Goal: Task Accomplishment & Management: Complete application form

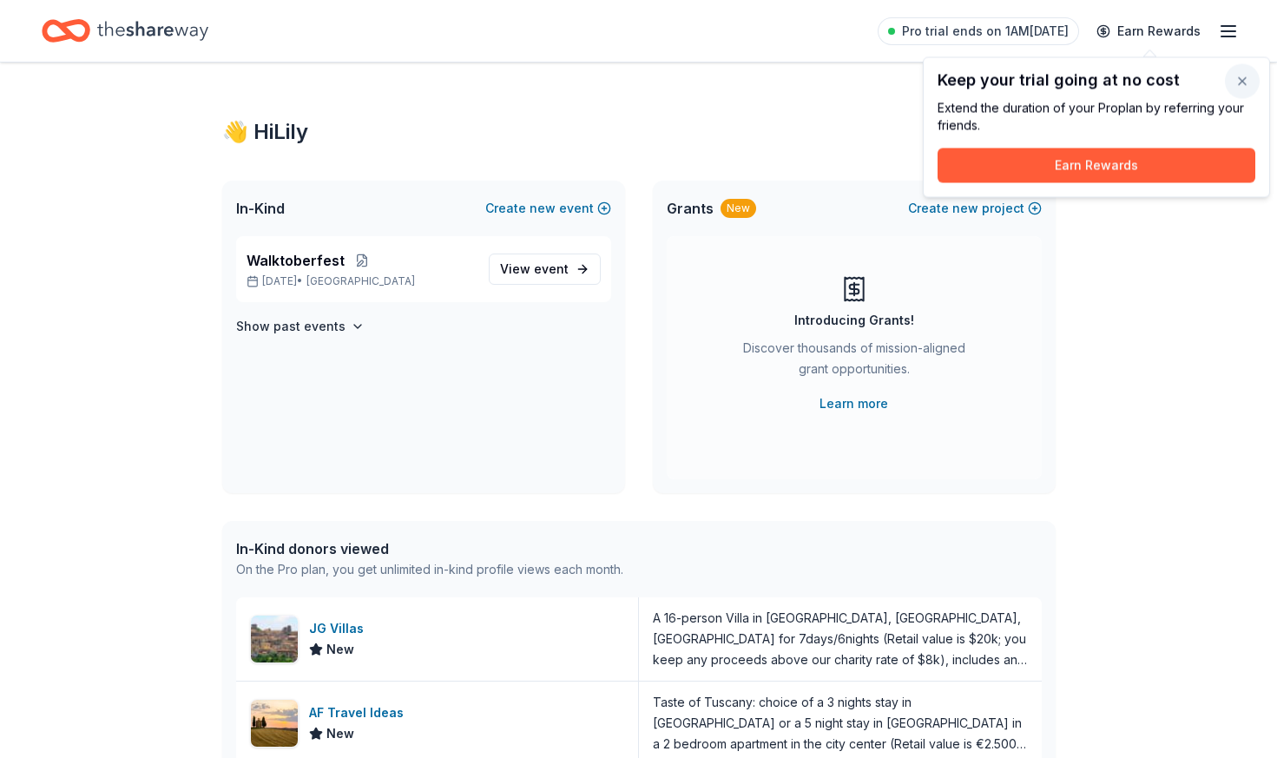
click at [1240, 79] on button "button" at bounding box center [1242, 81] width 35 height 35
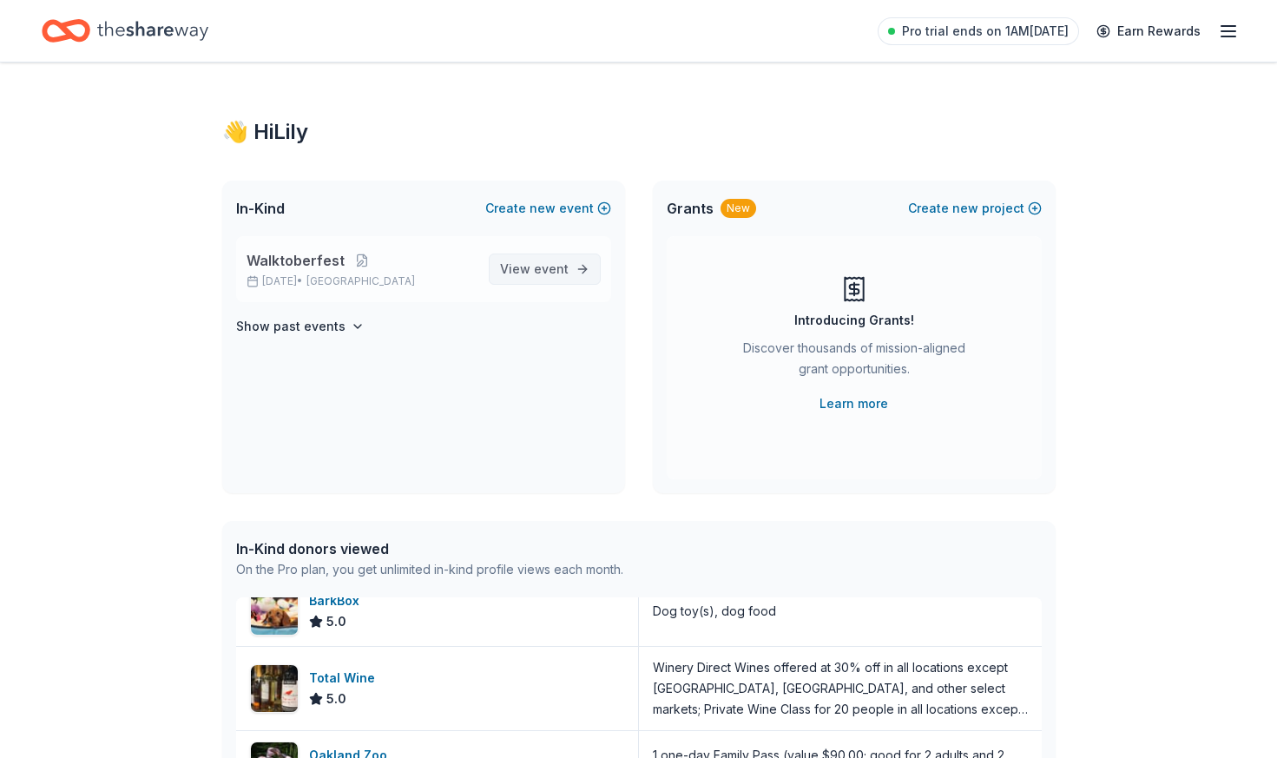
click at [522, 263] on span "View event" at bounding box center [534, 269] width 69 height 21
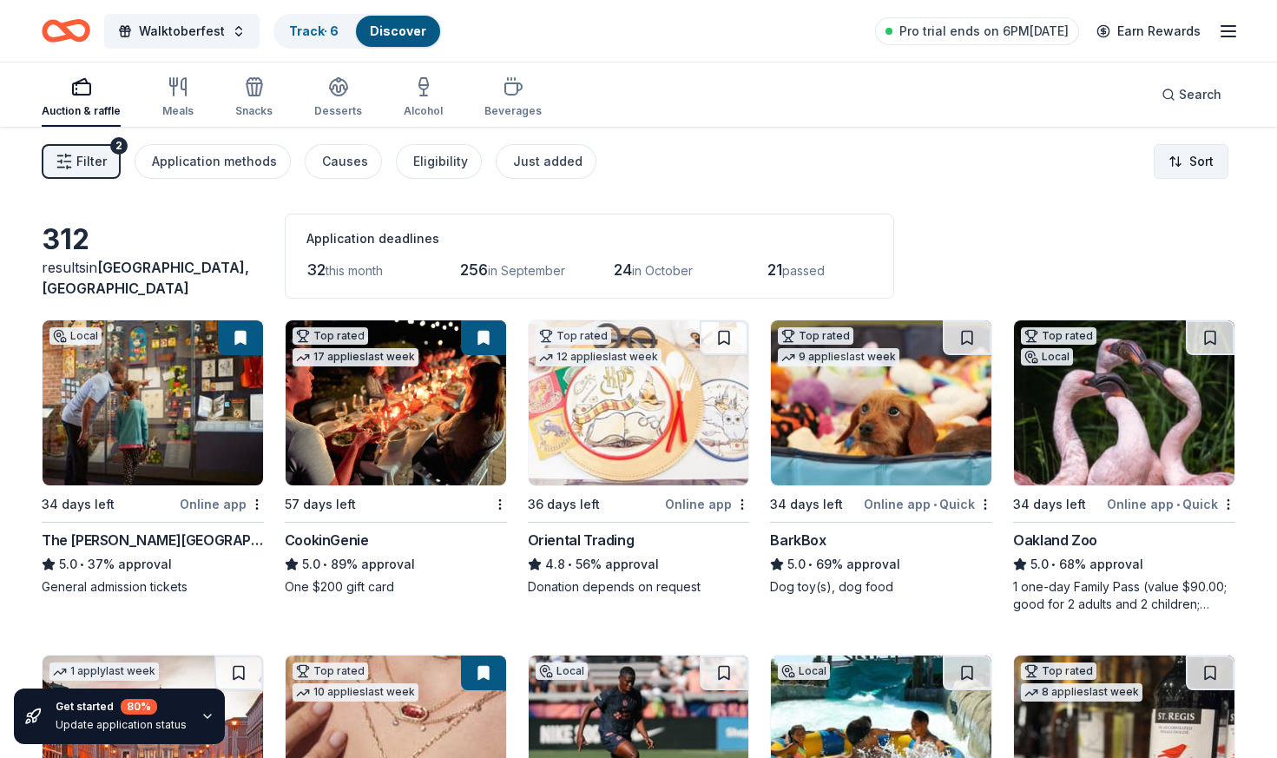
click at [1206, 161] on html "Walktoberfest Track · 6 Discover Pro trial ends on 6PM, 8/24 Earn Rewards Aucti…" at bounding box center [638, 379] width 1277 height 758
click at [1183, 205] on div "Sort by approval rate" at bounding box center [1147, 202] width 154 height 31
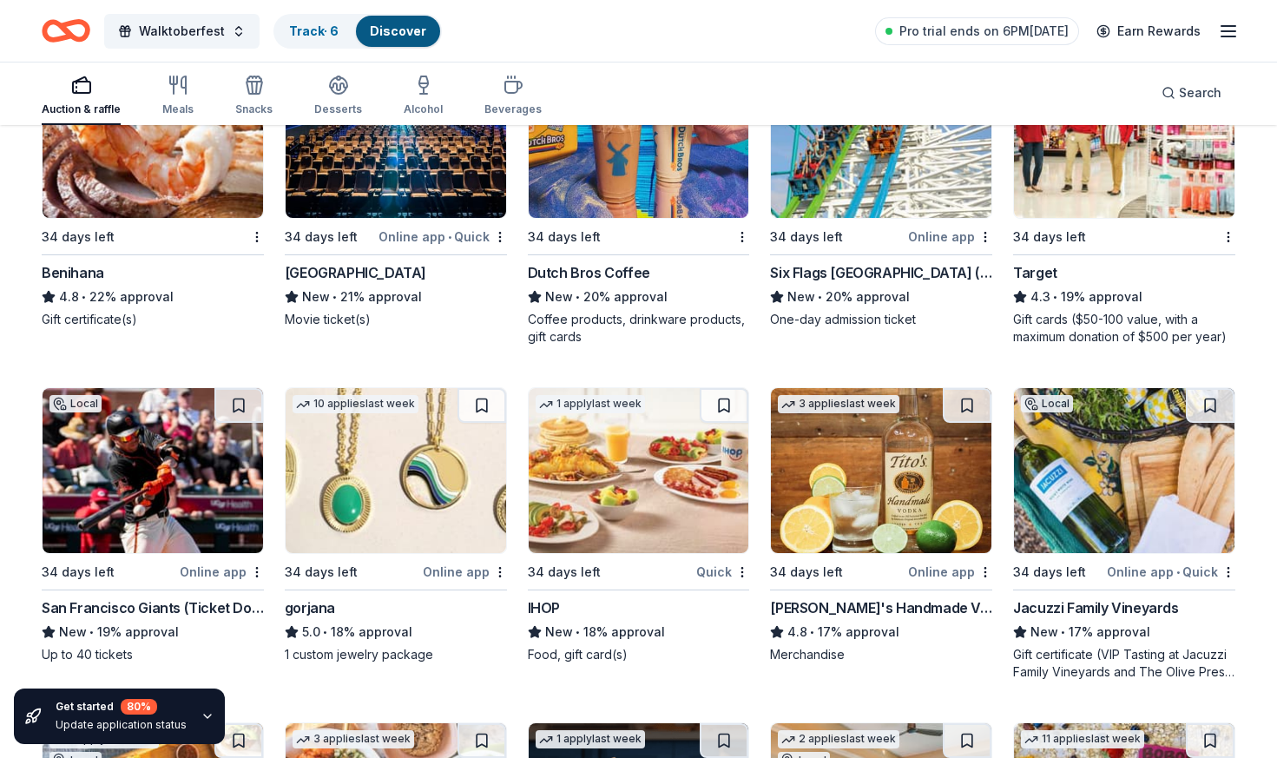
scroll to position [3918, 0]
drag, startPoint x: 905, startPoint y: 389, endPoint x: 968, endPoint y: 10, distance: 383.8
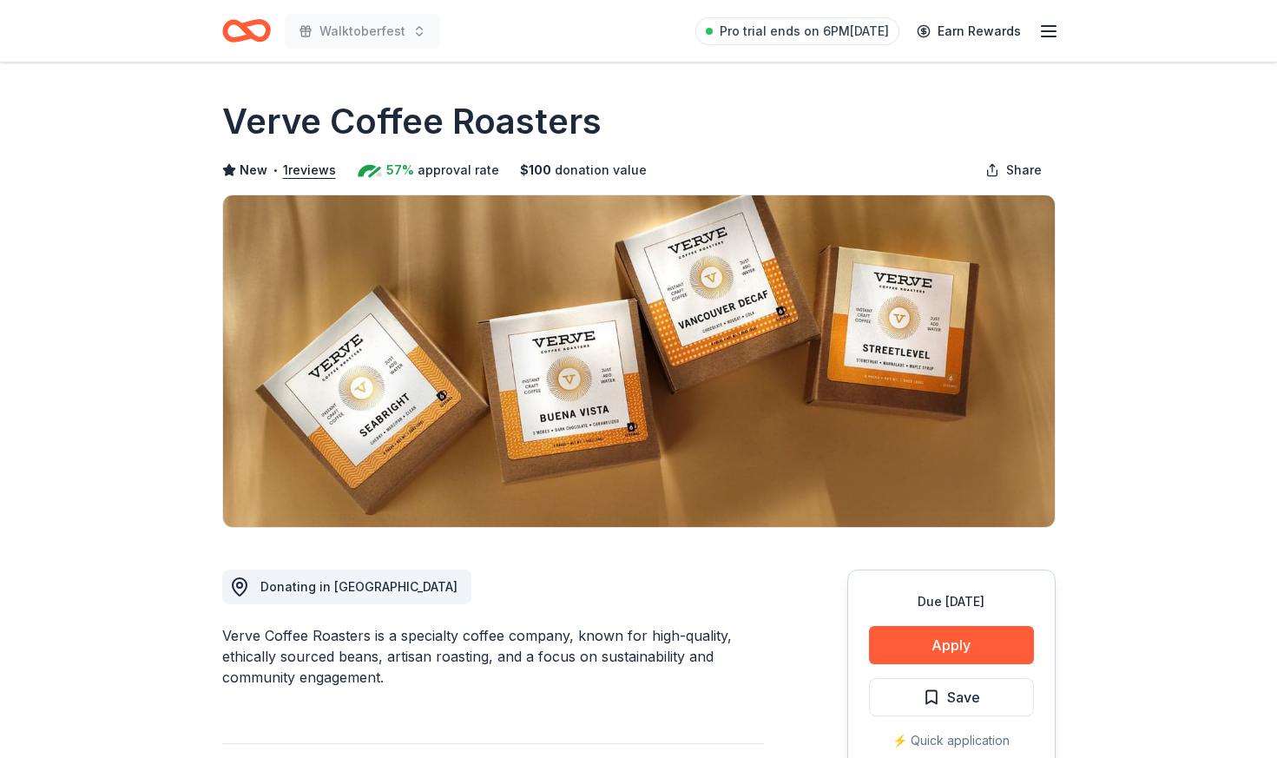
click at [929, 624] on div "Due in 34 days Apply Save ⚡️ Quick application Usually responds in a few days" at bounding box center [951, 699] width 208 height 259
click at [925, 639] on button "Apply" at bounding box center [951, 645] width 165 height 38
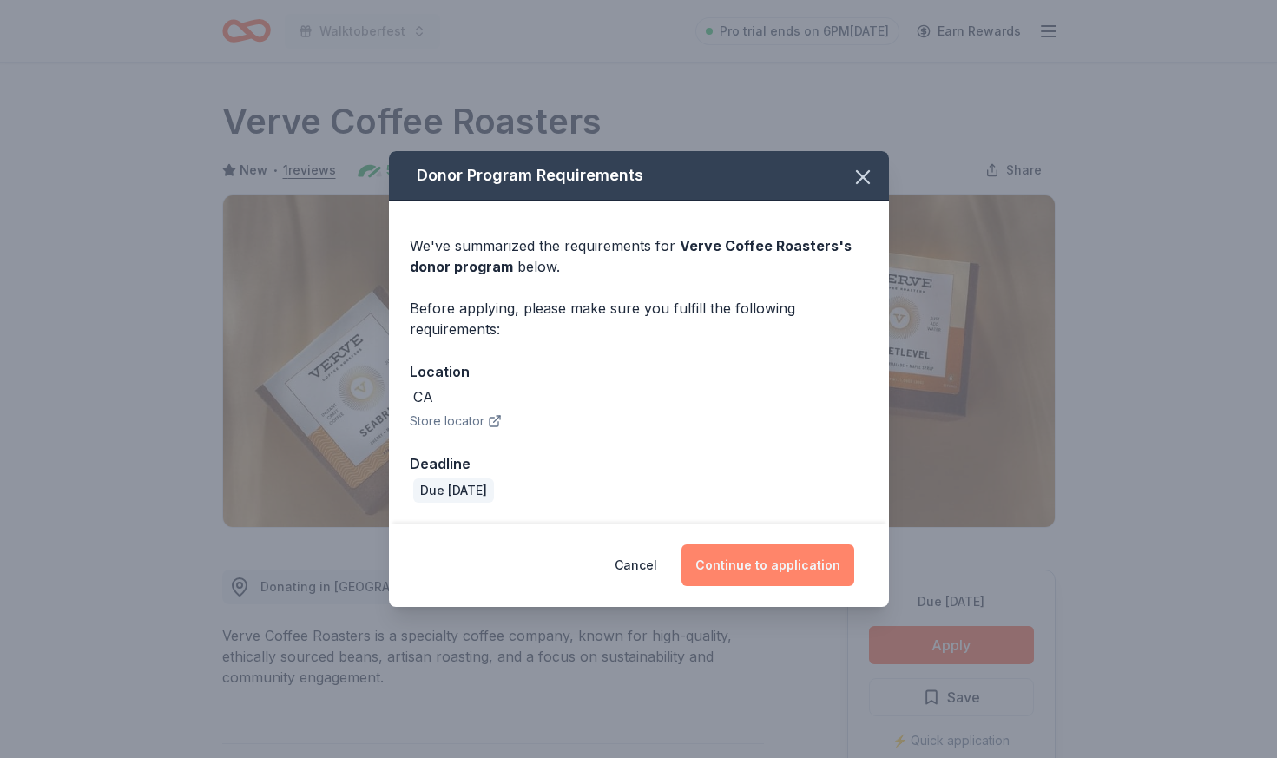
click at [748, 560] on button "Continue to application" at bounding box center [768, 565] width 173 height 42
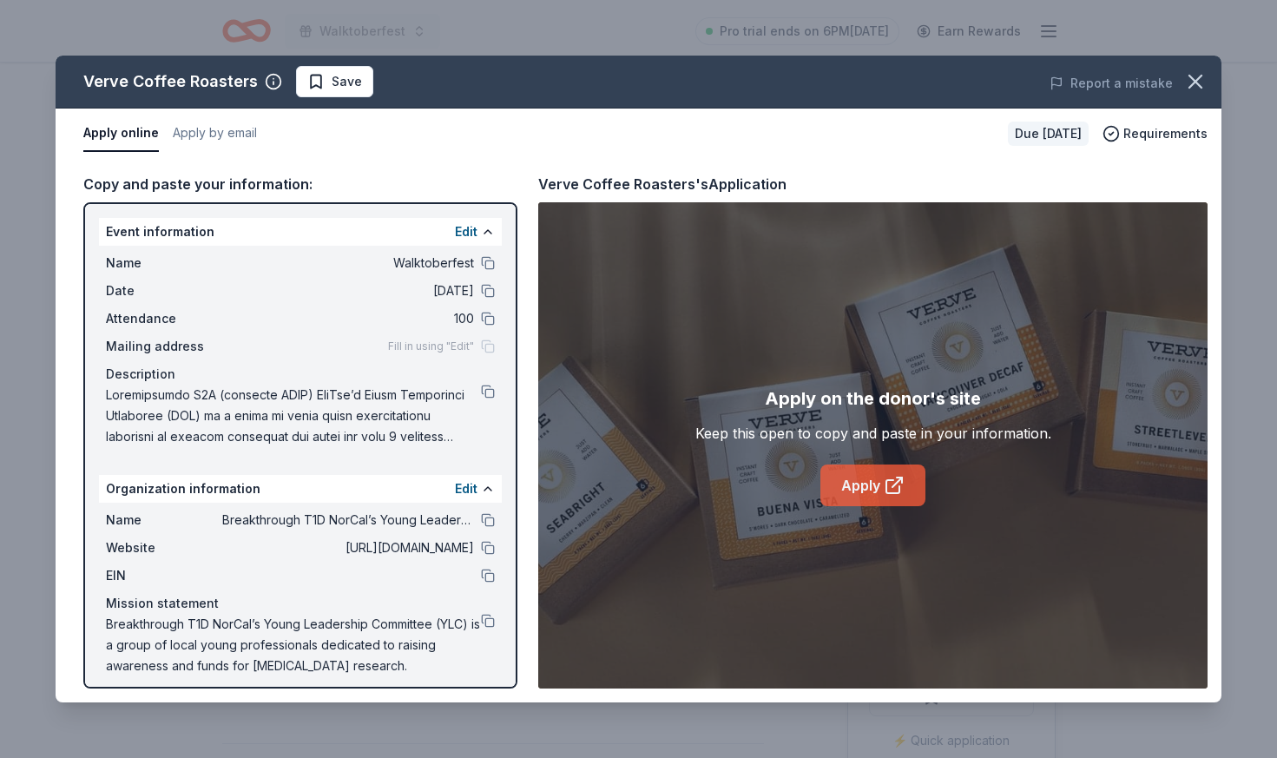
click at [873, 481] on link "Apply" at bounding box center [873, 486] width 105 height 42
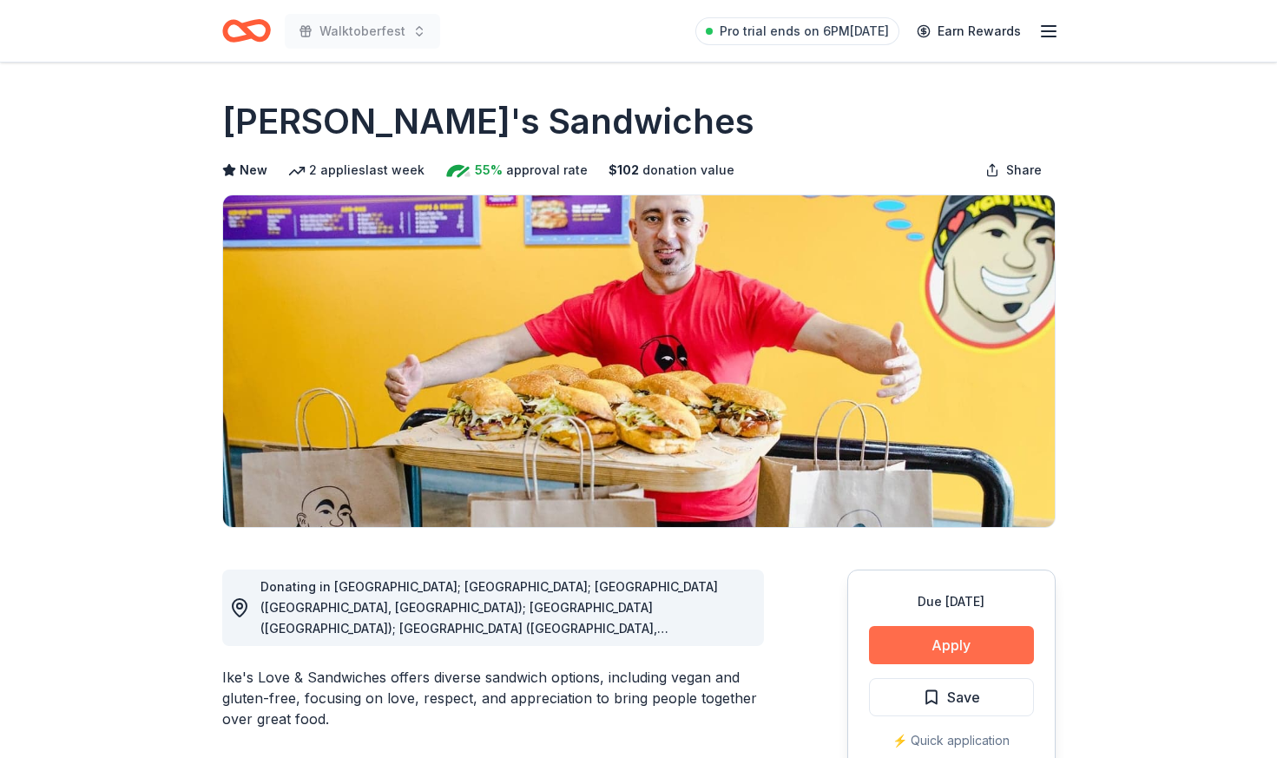
click at [954, 643] on button "Apply" at bounding box center [951, 645] width 165 height 38
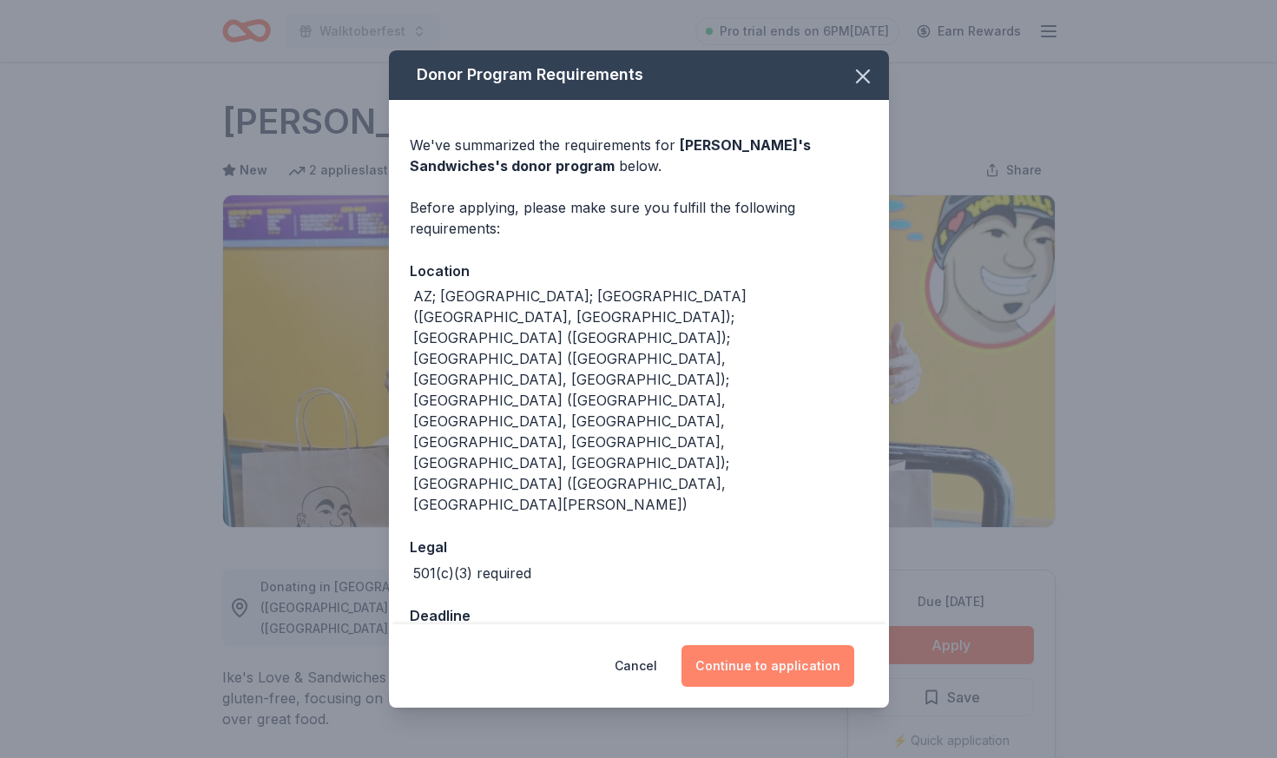
click at [779, 645] on button "Continue to application" at bounding box center [768, 666] width 173 height 42
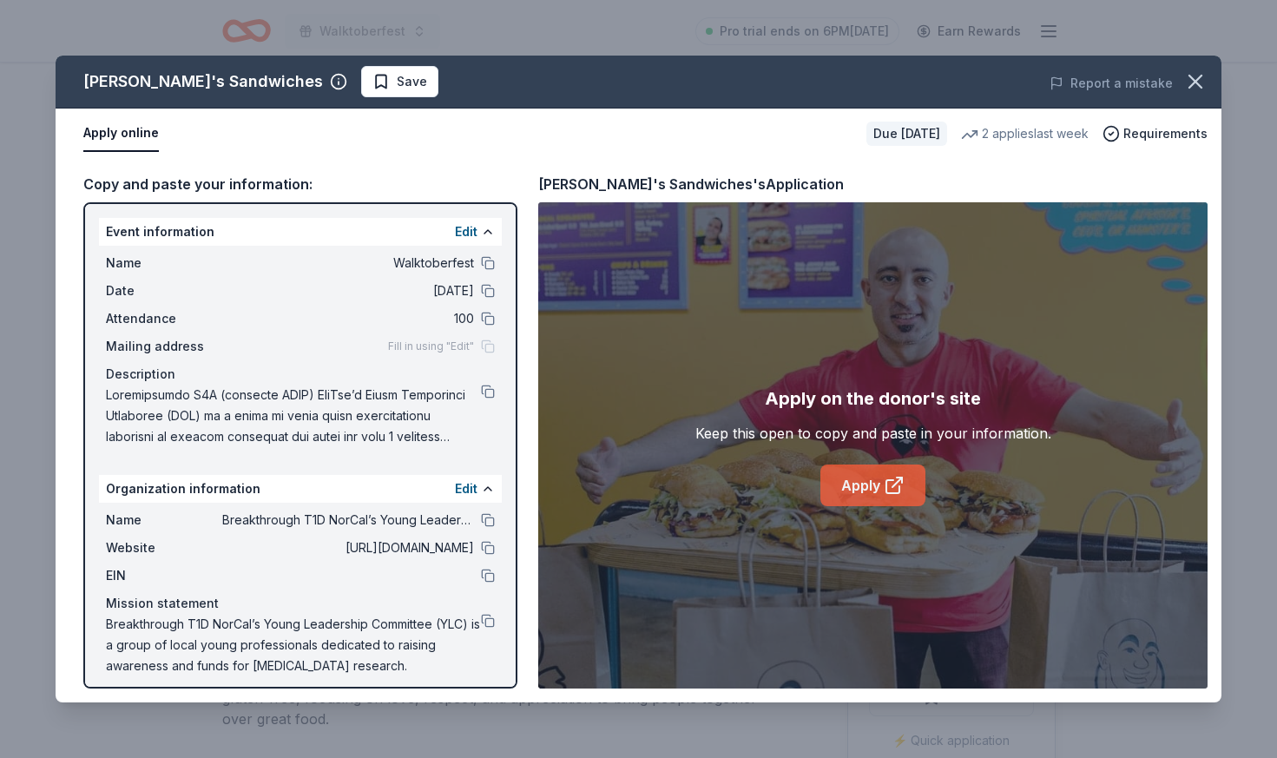
click at [867, 492] on link "Apply" at bounding box center [873, 486] width 105 height 42
click at [485, 519] on button at bounding box center [488, 520] width 14 height 14
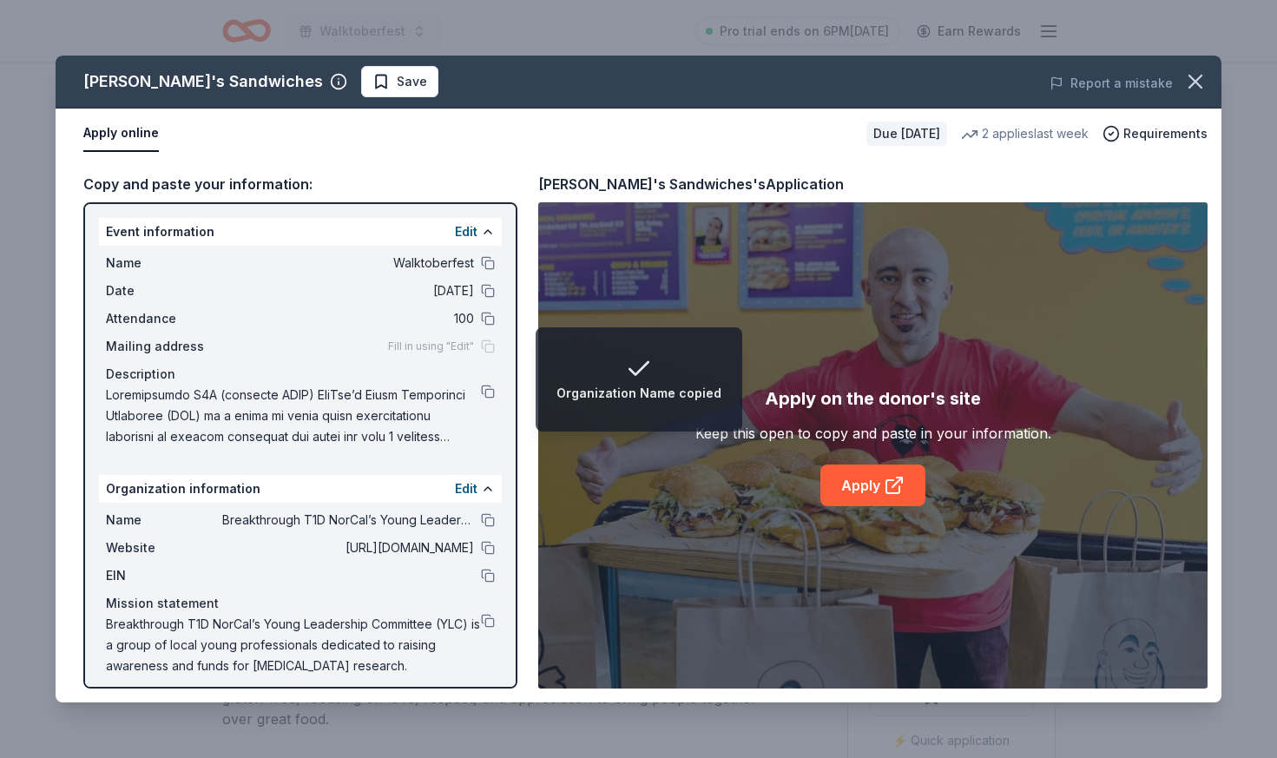
scroll to position [10, 0]
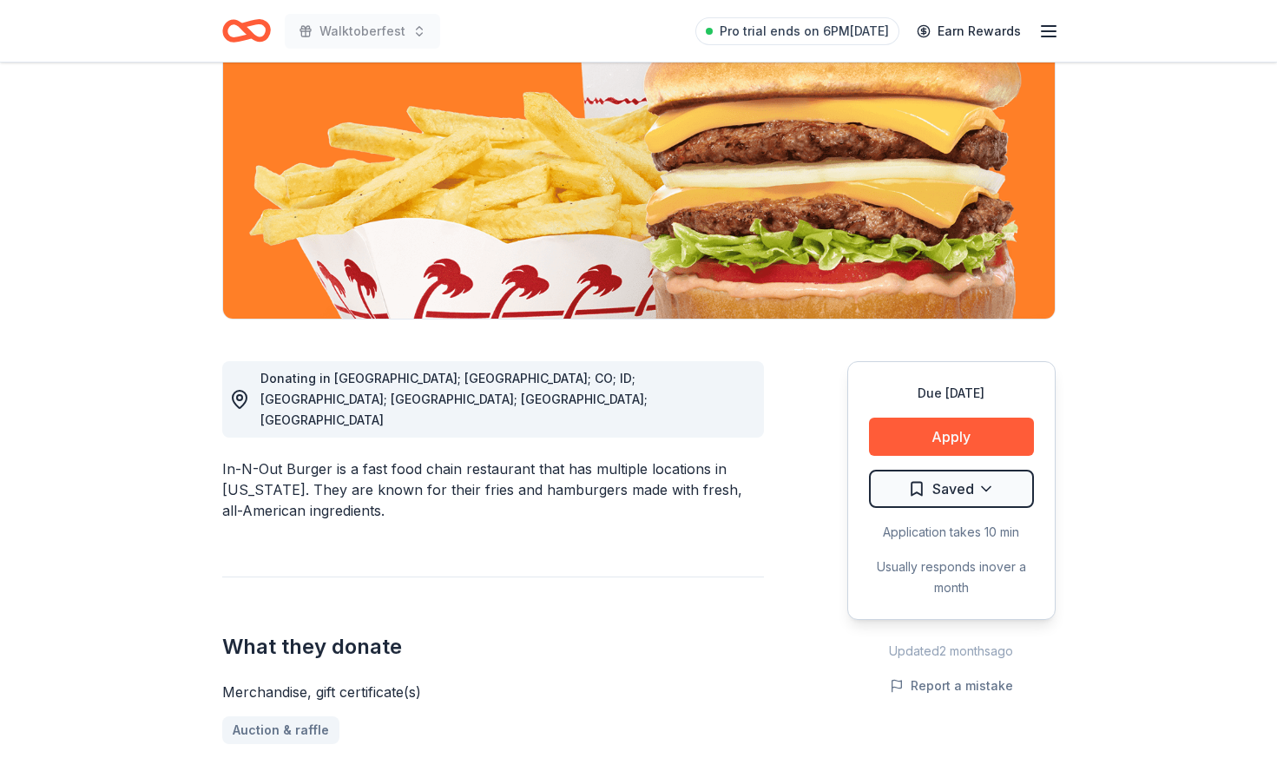
scroll to position [282, 0]
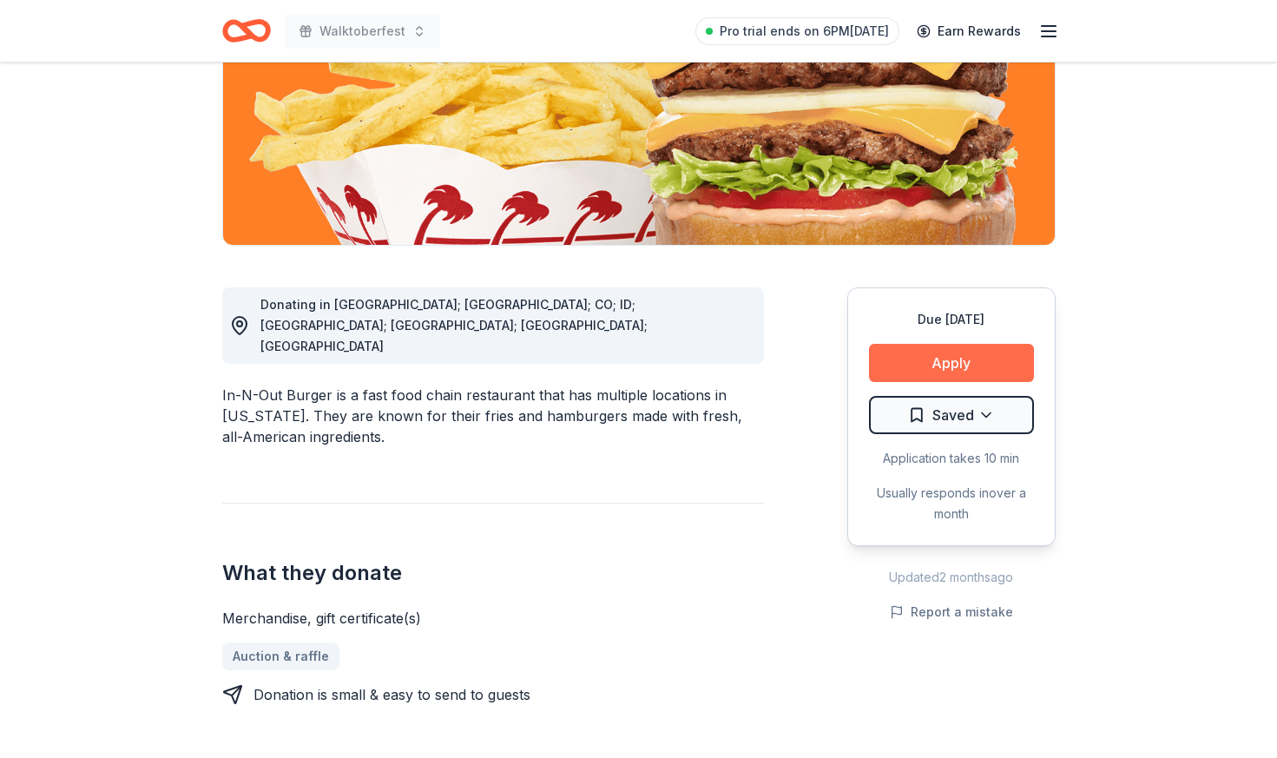
click at [965, 363] on button "Apply" at bounding box center [951, 363] width 165 height 38
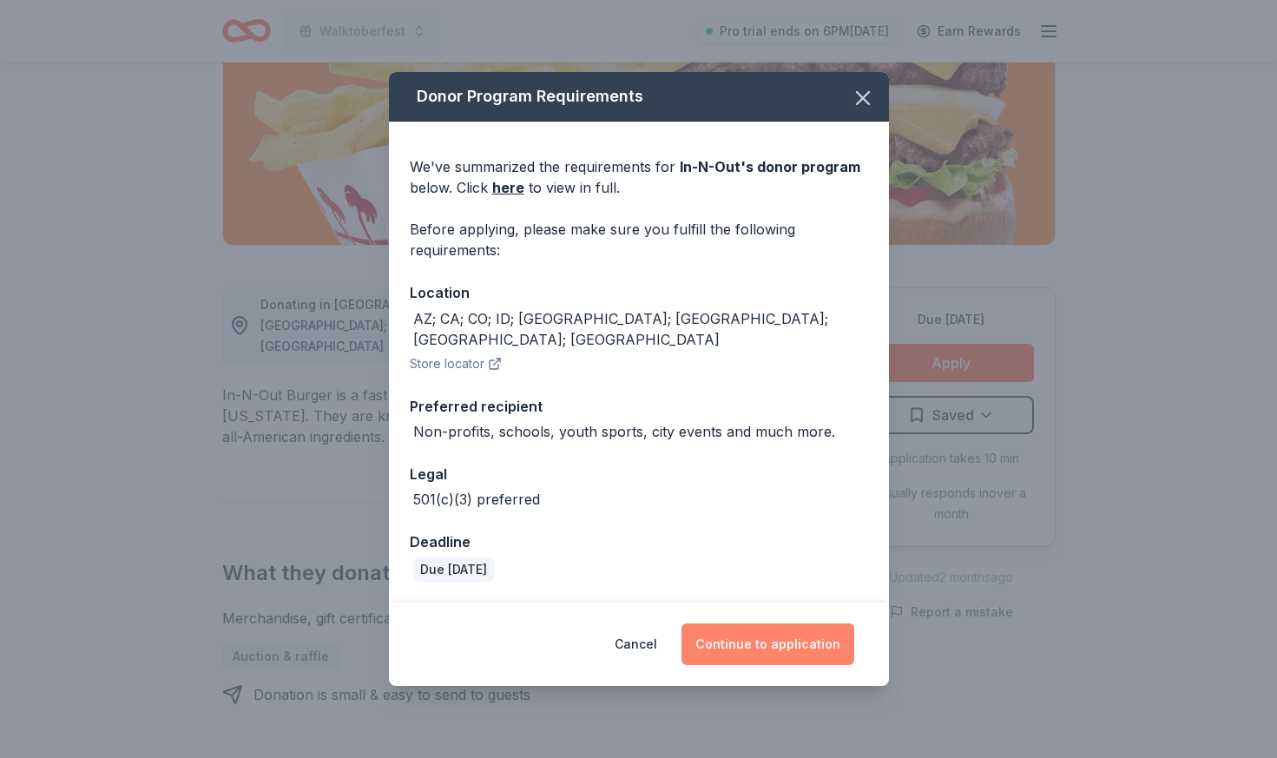
click at [730, 640] on button "Continue to application" at bounding box center [768, 644] width 173 height 42
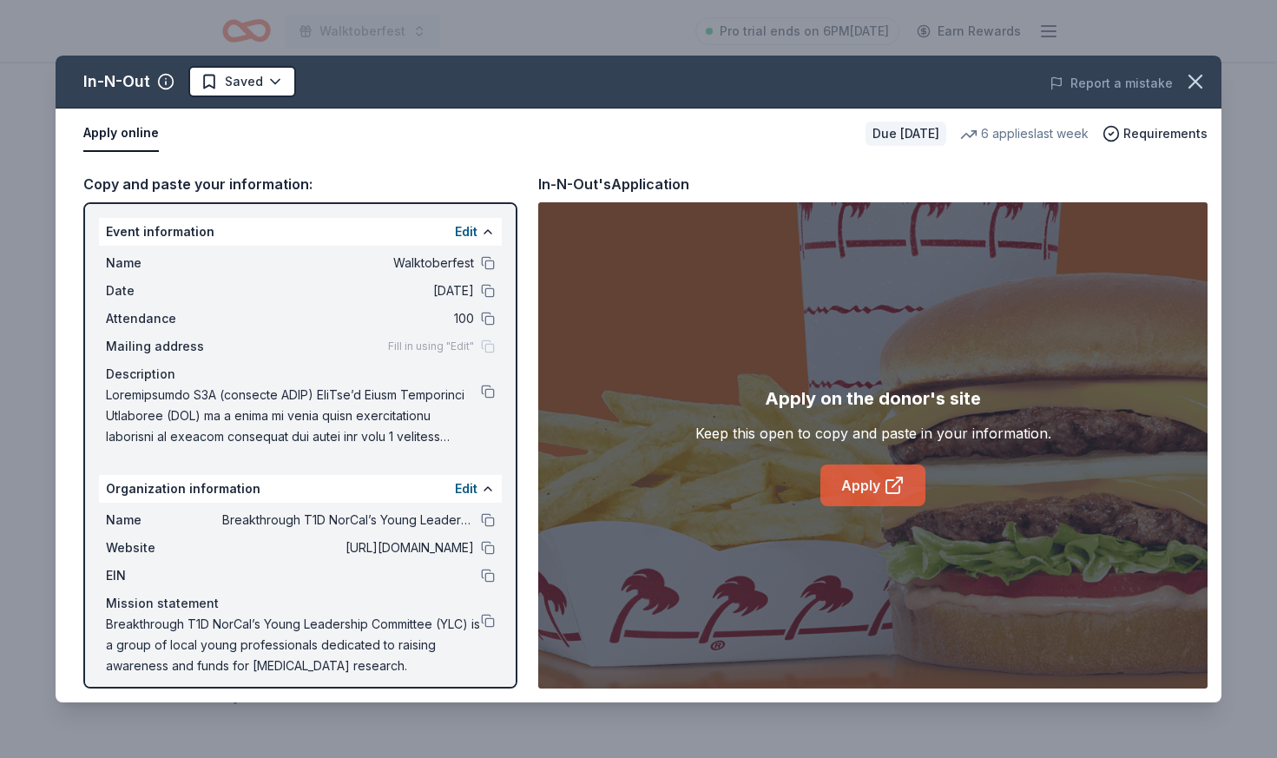
click at [879, 491] on link "Apply" at bounding box center [873, 486] width 105 height 42
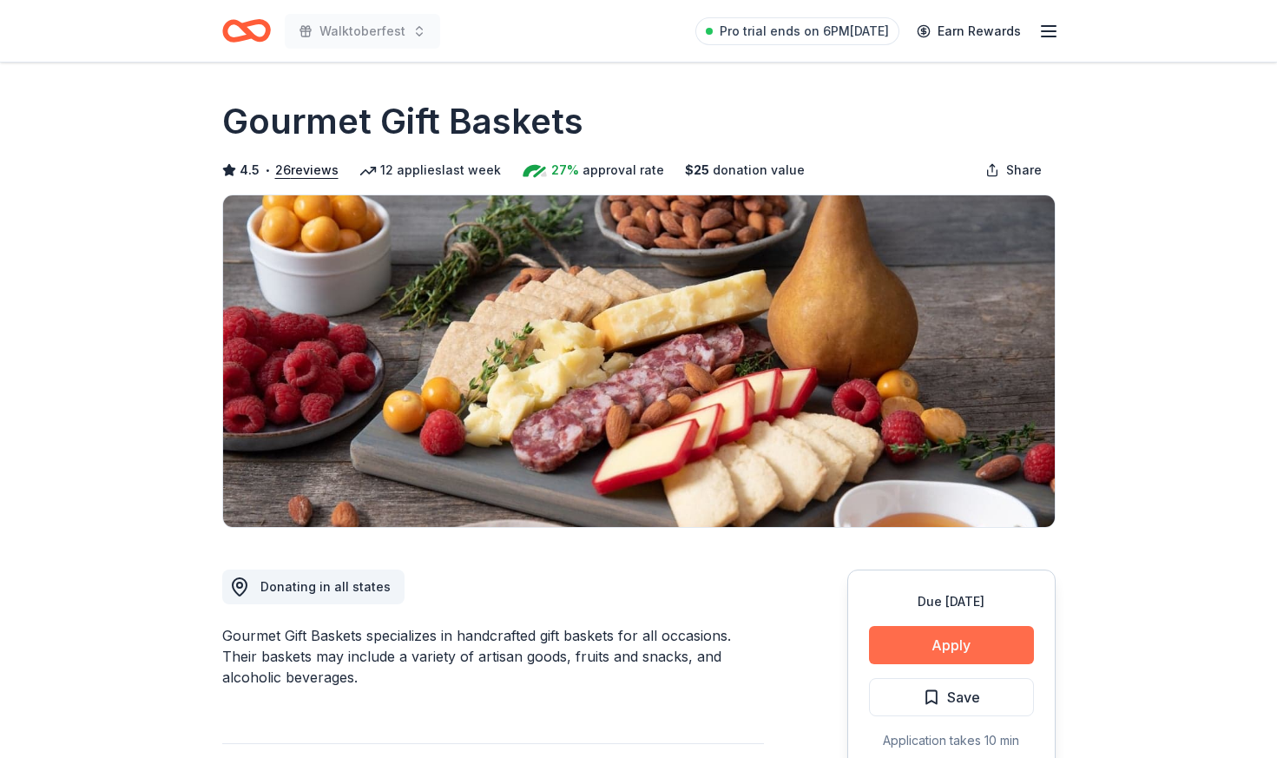
click at [926, 652] on button "Apply" at bounding box center [951, 645] width 165 height 38
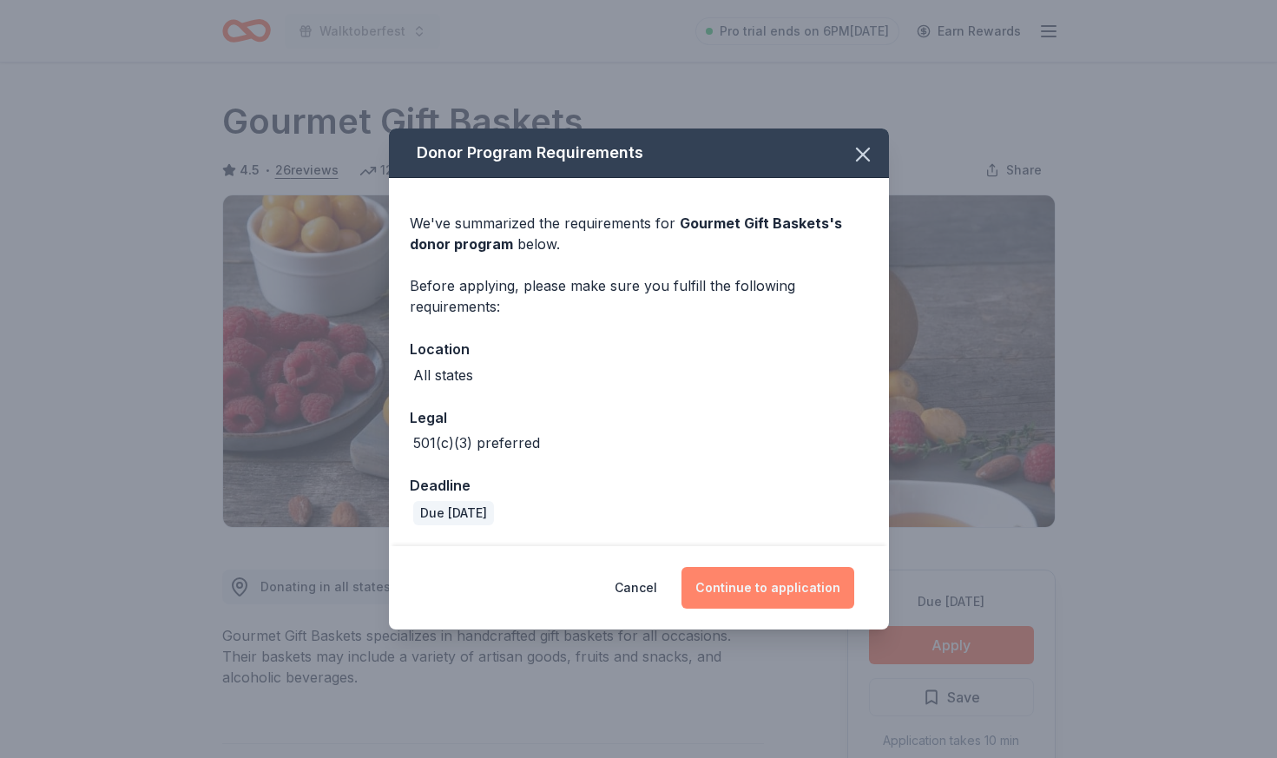
click at [781, 596] on button "Continue to application" at bounding box center [768, 588] width 173 height 42
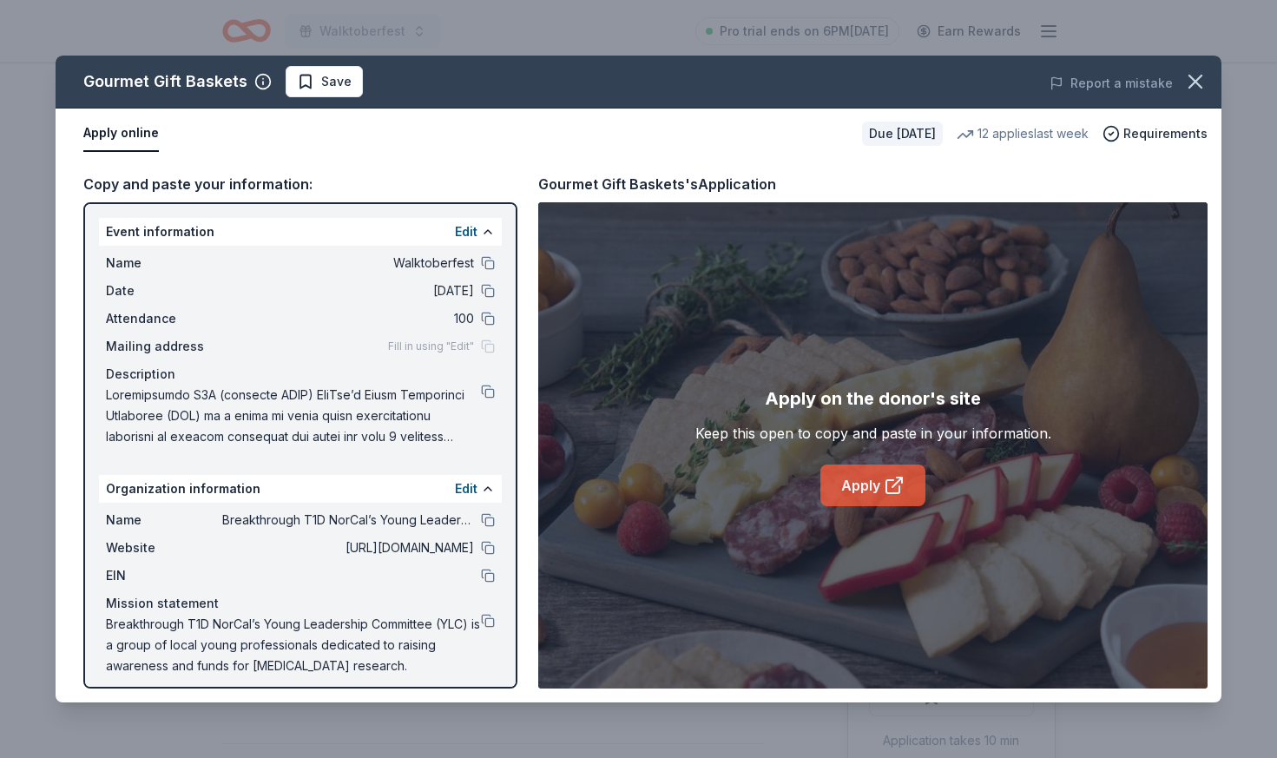
click at [882, 491] on link "Apply" at bounding box center [873, 486] width 105 height 42
click at [485, 517] on button at bounding box center [488, 520] width 14 height 14
